Goal: Transaction & Acquisition: Subscribe to service/newsletter

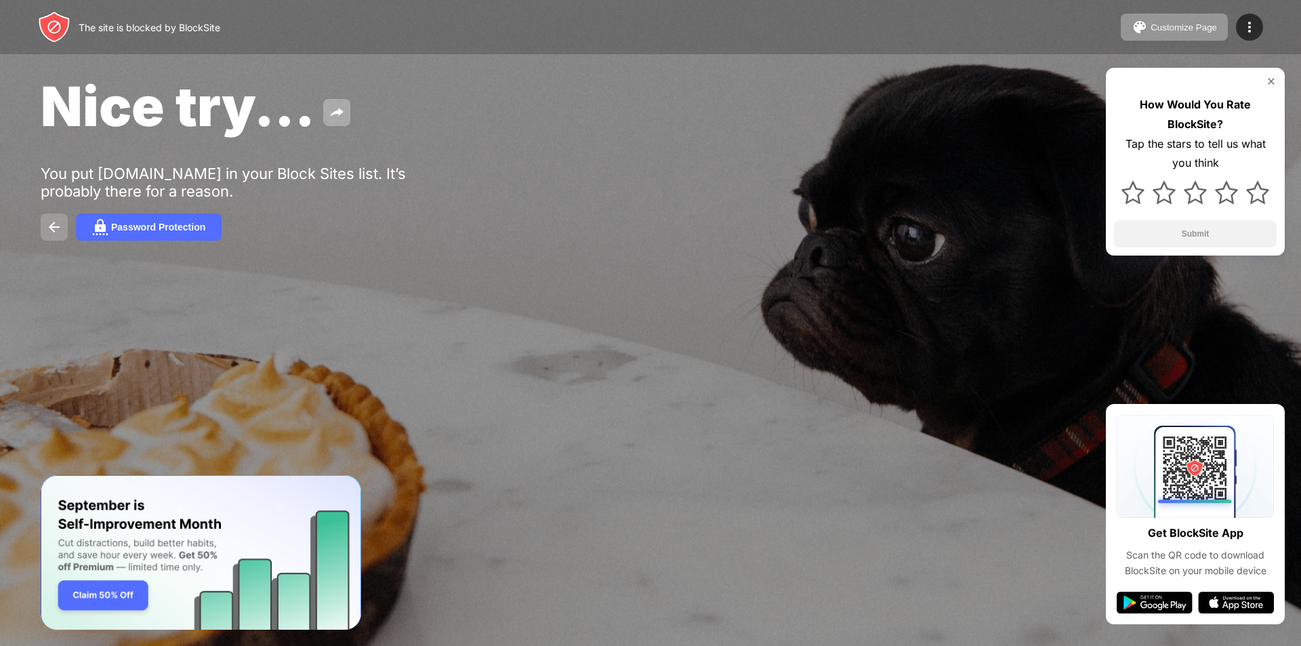
click at [53, 215] on button at bounding box center [54, 226] width 27 height 27
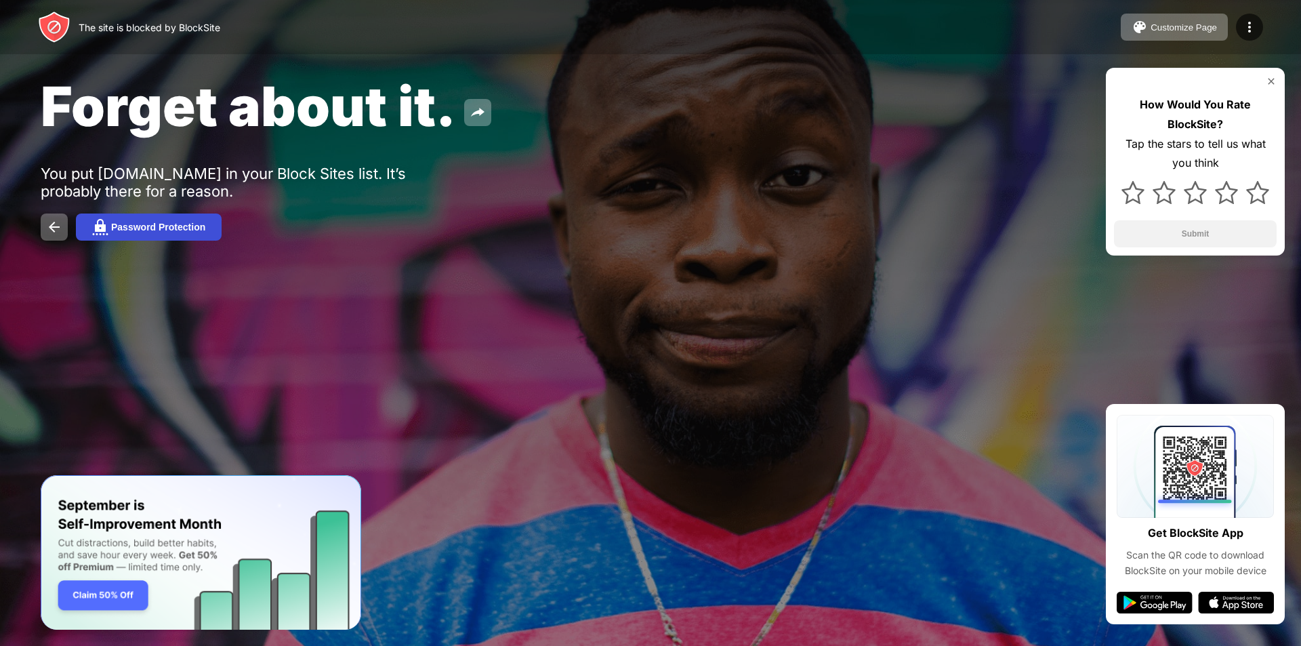
click at [180, 219] on button "Password Protection" at bounding box center [149, 226] width 146 height 27
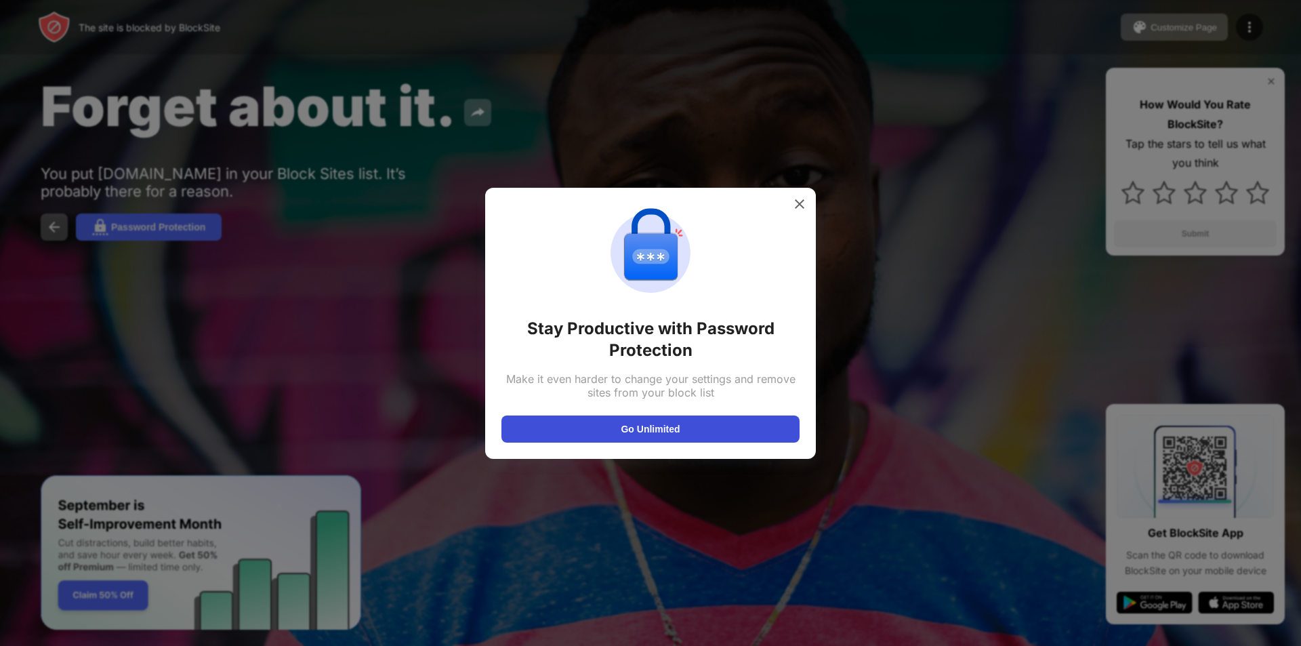
click at [581, 427] on button "Go Unlimited" at bounding box center [650, 428] width 298 height 27
